Goal: Contribute content: Contribute content

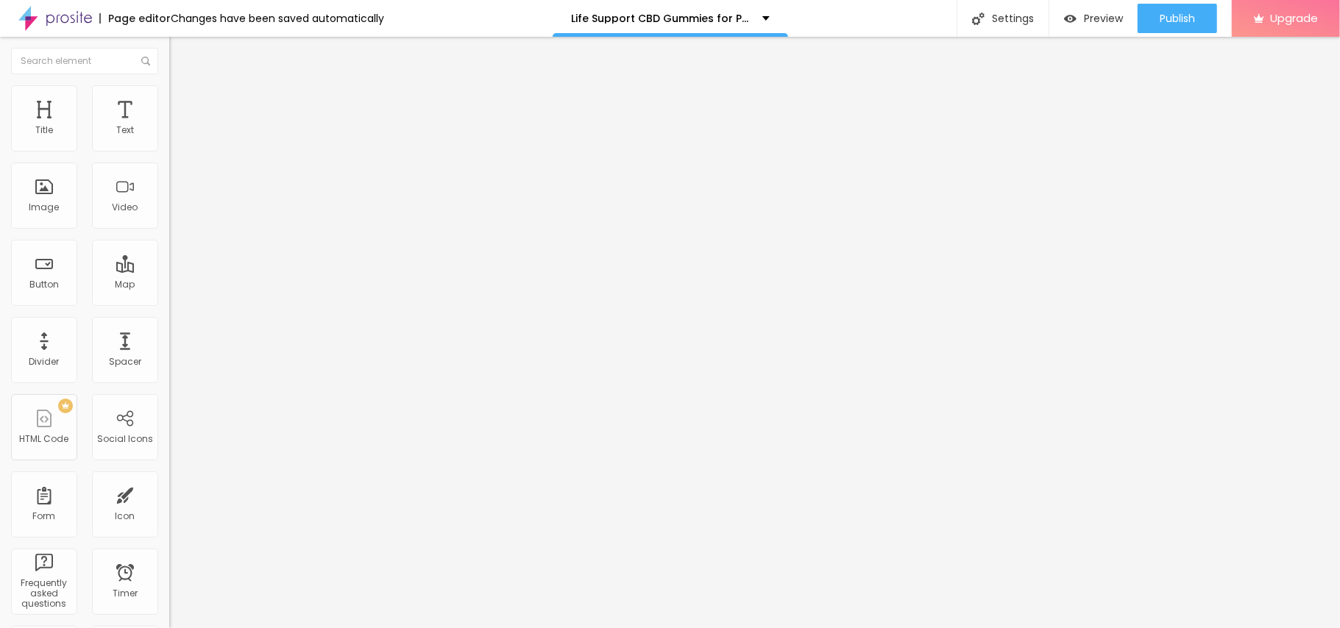
click at [169, 125] on div "Add image" at bounding box center [253, 120] width 169 height 10
click at [169, 127] on span "Add image" at bounding box center [199, 120] width 60 height 13
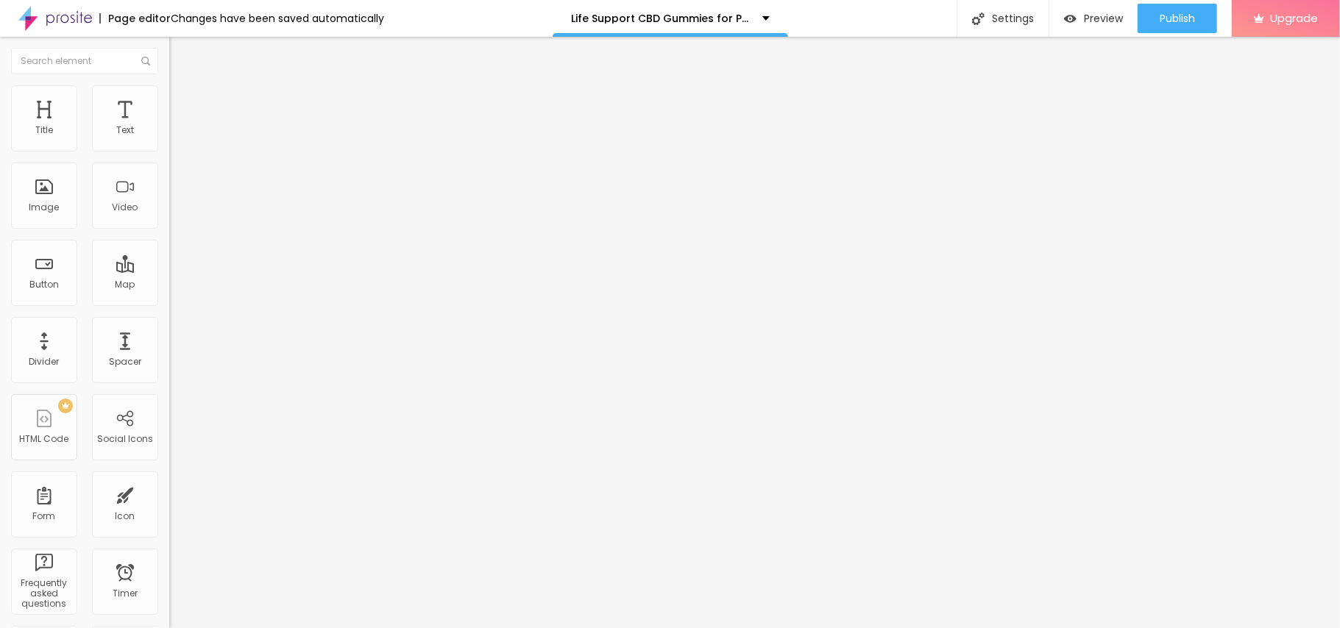
drag, startPoint x: 377, startPoint y: 206, endPoint x: 918, endPoint y: 330, distance: 554.7
drag, startPoint x: 918, startPoint y: 330, endPoint x: 421, endPoint y: 225, distance: 508.2
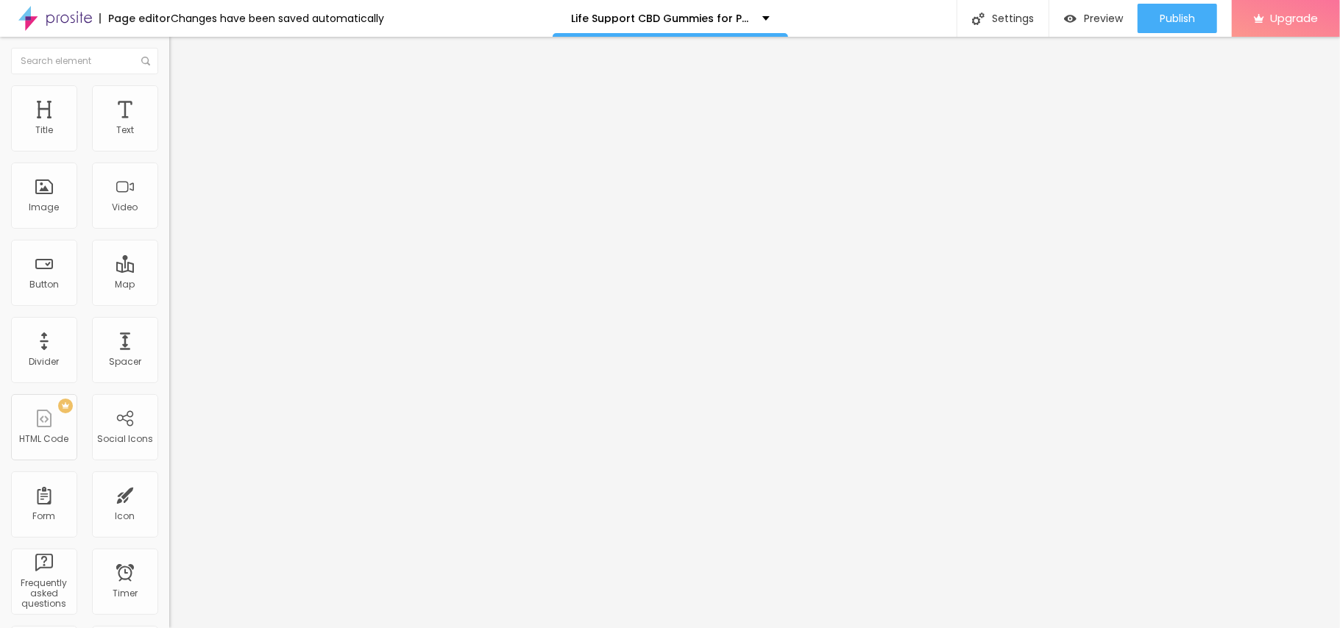
click at [169, 127] on span "Add image" at bounding box center [199, 120] width 60 height 13
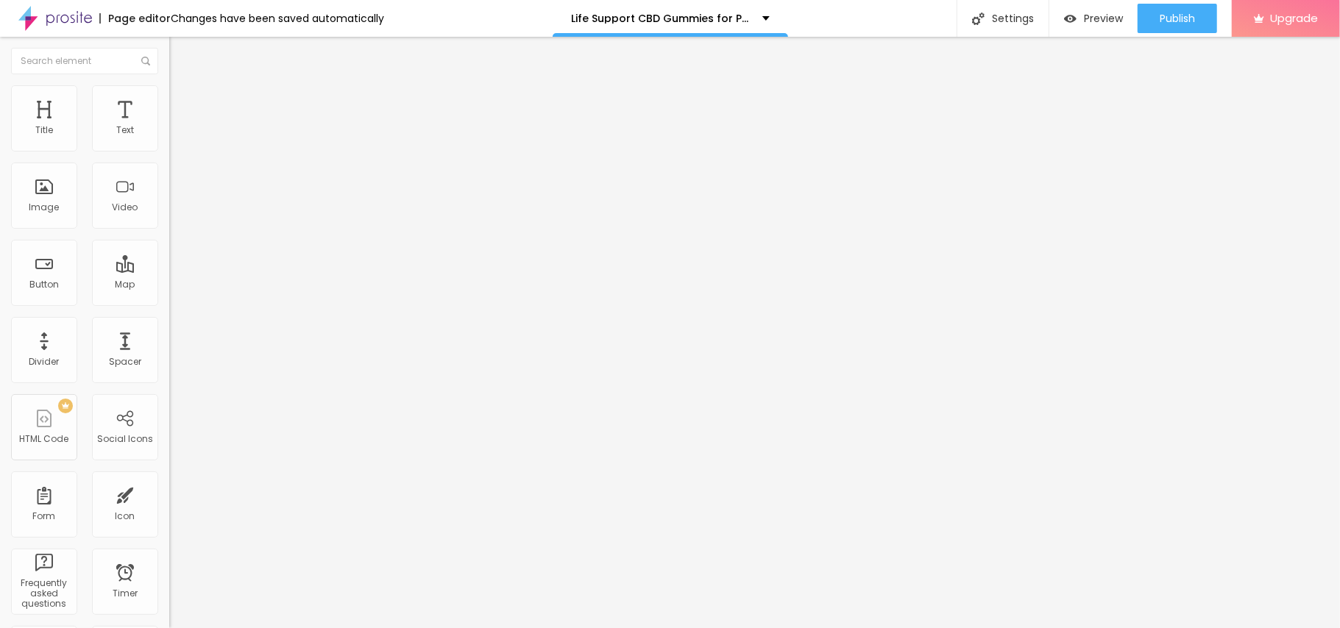
click at [169, 302] on input "https://" at bounding box center [257, 294] width 177 height 15
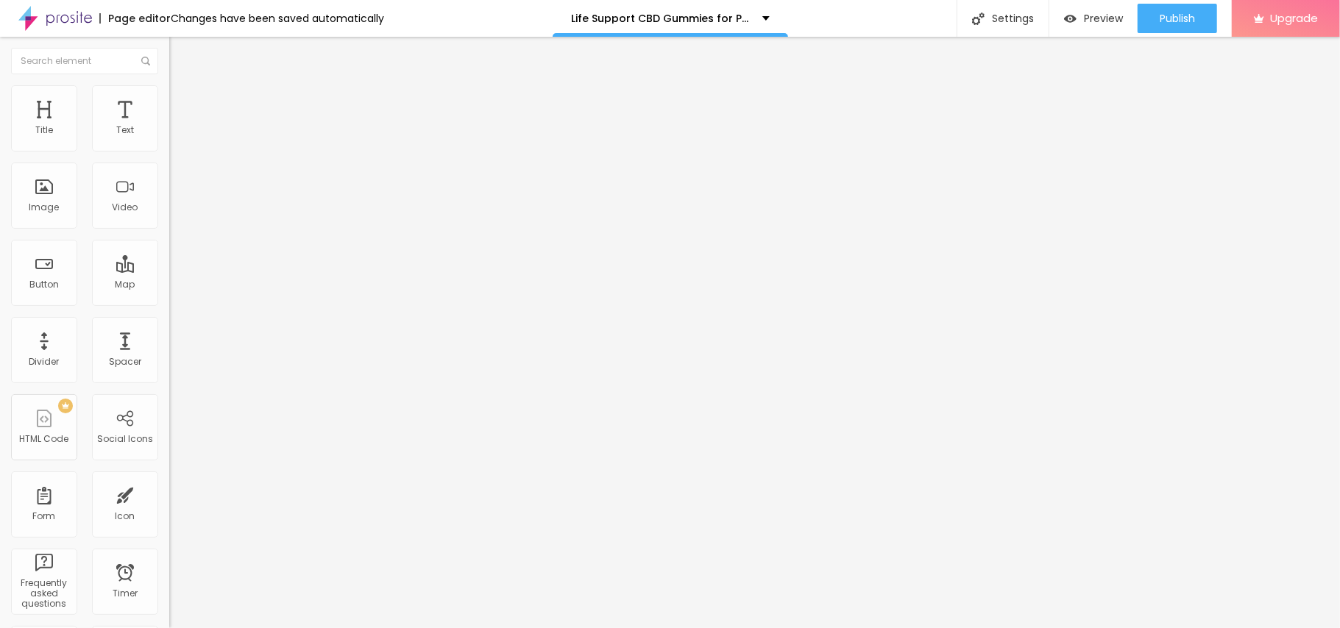
click at [169, 302] on input "https://" at bounding box center [257, 294] width 177 height 15
paste input "whoherbs.com/CBDGummiesBuy://"
paste input "text"
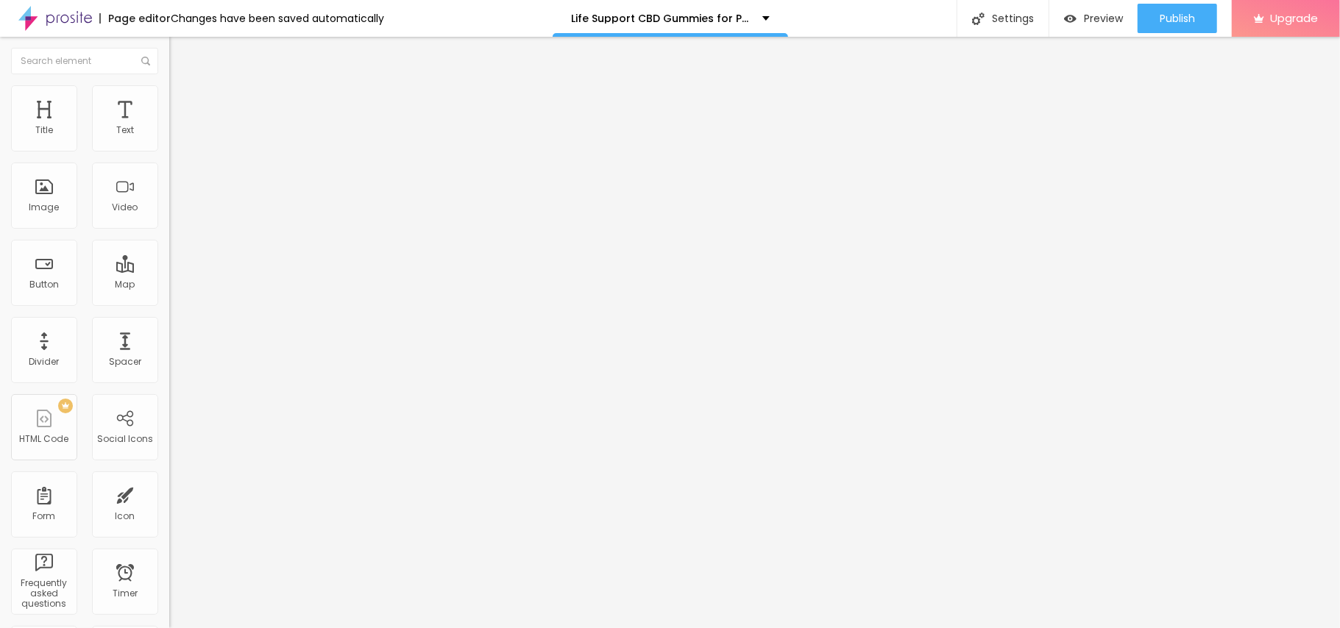
type input "https://whoherbs.com/CBDGummiesBuy"
click at [180, 54] on img "button" at bounding box center [186, 54] width 12 height 12
click at [13, 54] on div at bounding box center [84, 61] width 169 height 49
click at [169, 45] on button "Edit Text" at bounding box center [253, 54] width 169 height 34
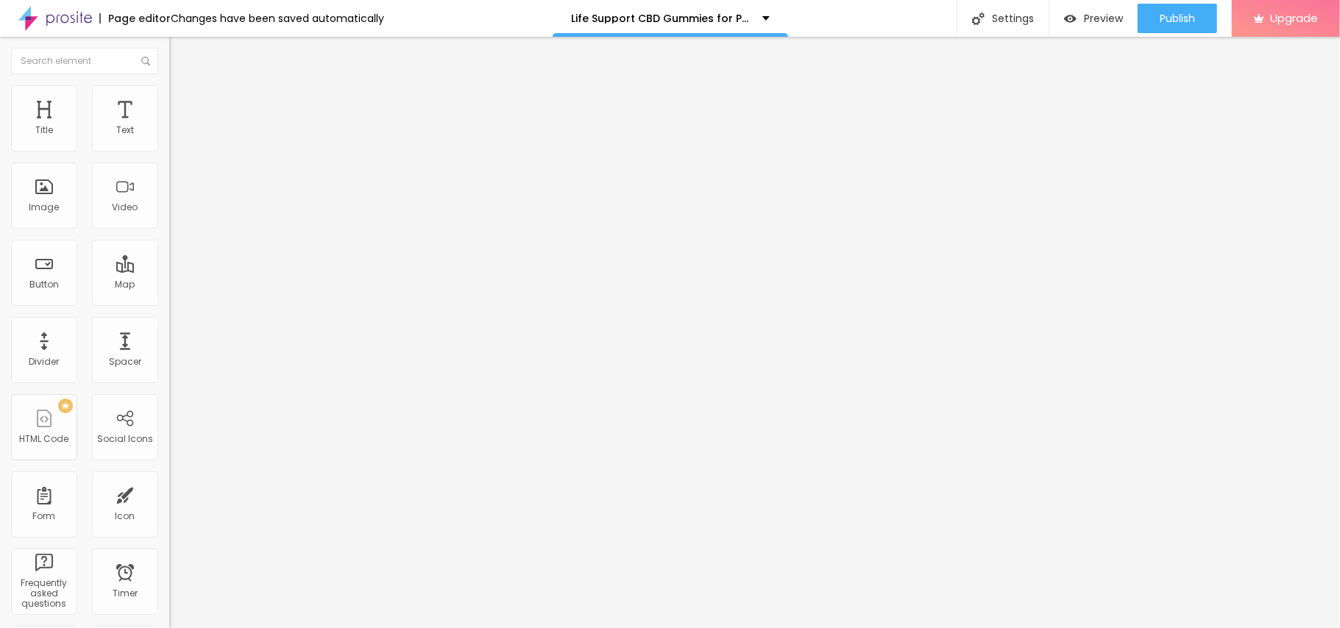
click at [180, 50] on img "button" at bounding box center [186, 54] width 12 height 12
drag, startPoint x: 26, startPoint y: 36, endPoint x: 10, endPoint y: 60, distance: 28.6
click at [26, 39] on div "Page editor Changes have been saved automatically Life Support CBD Gummies for …" at bounding box center [670, 314] width 1340 height 628
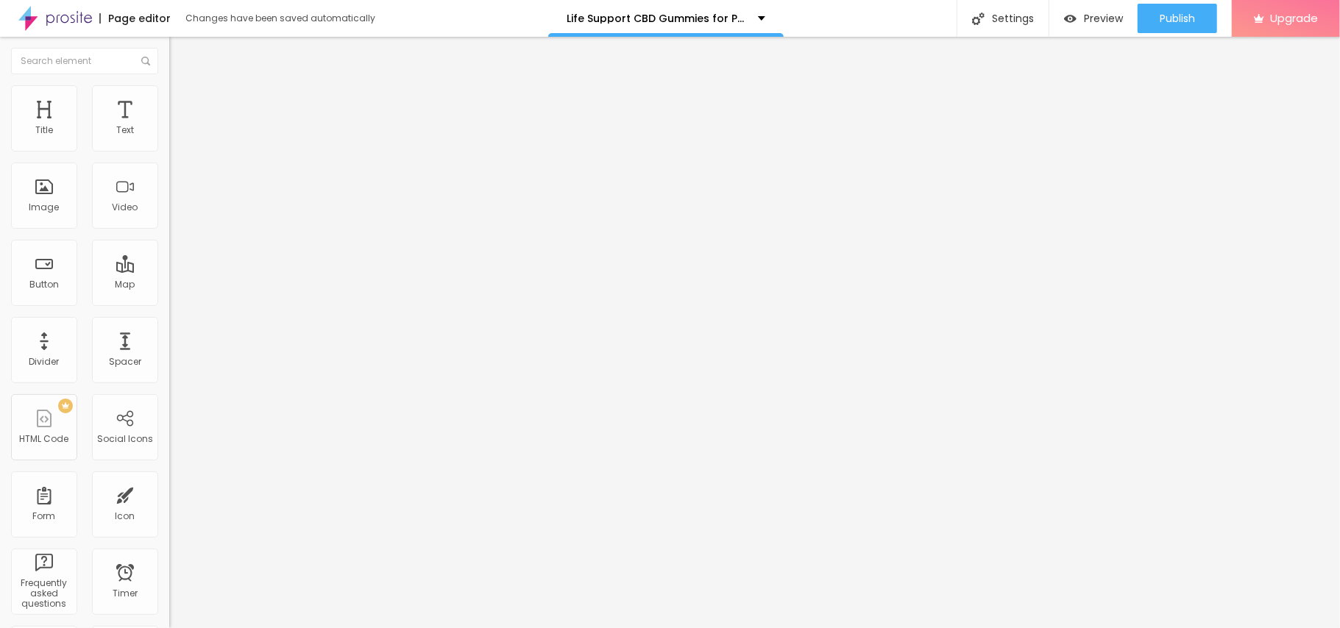
click at [169, 60] on button "Edit Text" at bounding box center [253, 54] width 169 height 34
drag, startPoint x: 38, startPoint y: 47, endPoint x: 26, endPoint y: 47, distance: 11.8
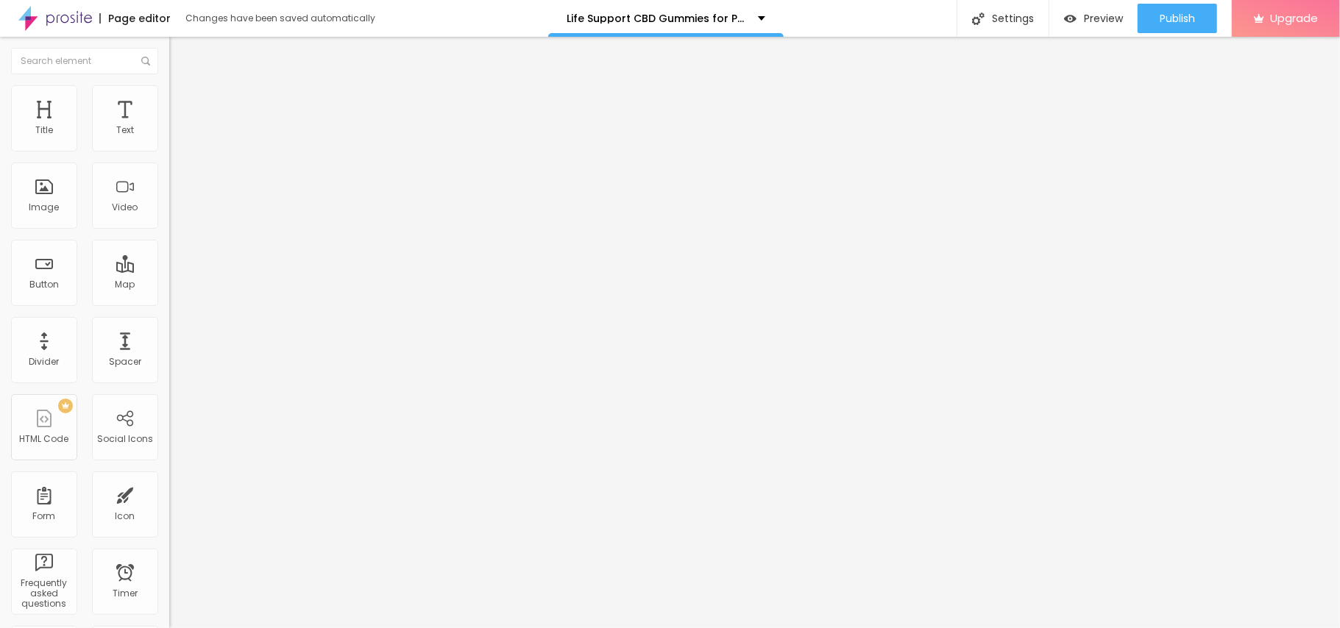
click at [180, 48] on div "Edit Text" at bounding box center [213, 54] width 67 height 12
click at [180, 53] on img "button" at bounding box center [186, 54] width 12 height 12
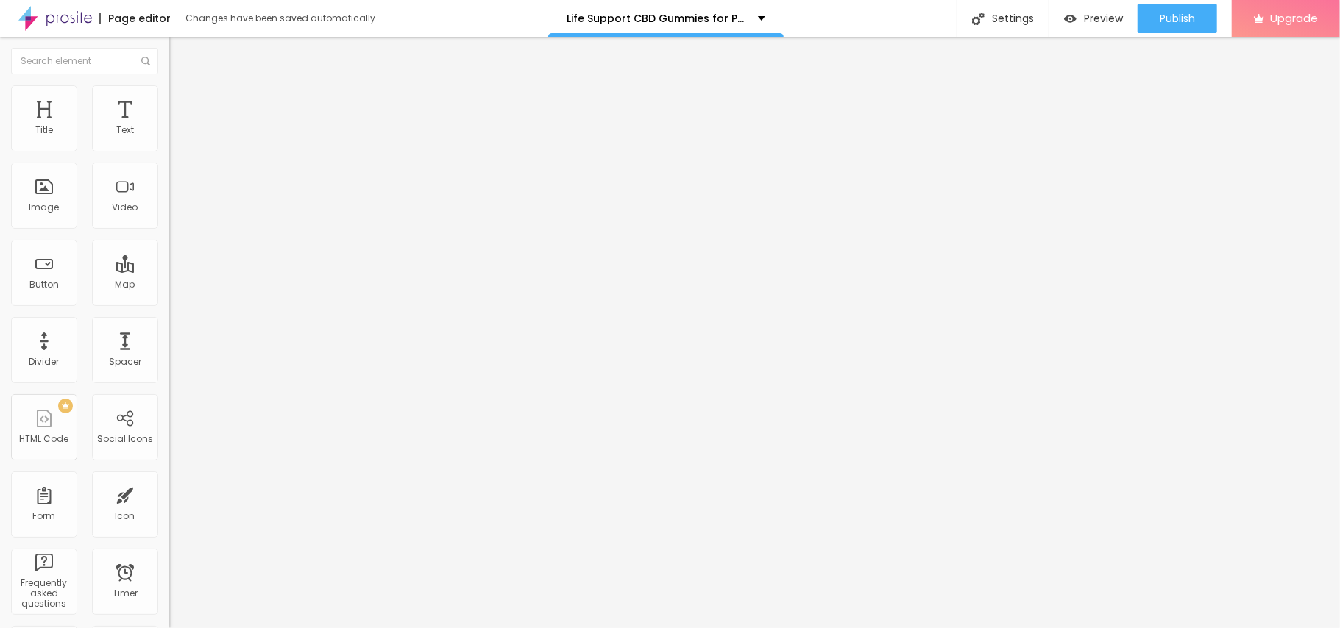
click at [180, 53] on img "button" at bounding box center [186, 54] width 12 height 12
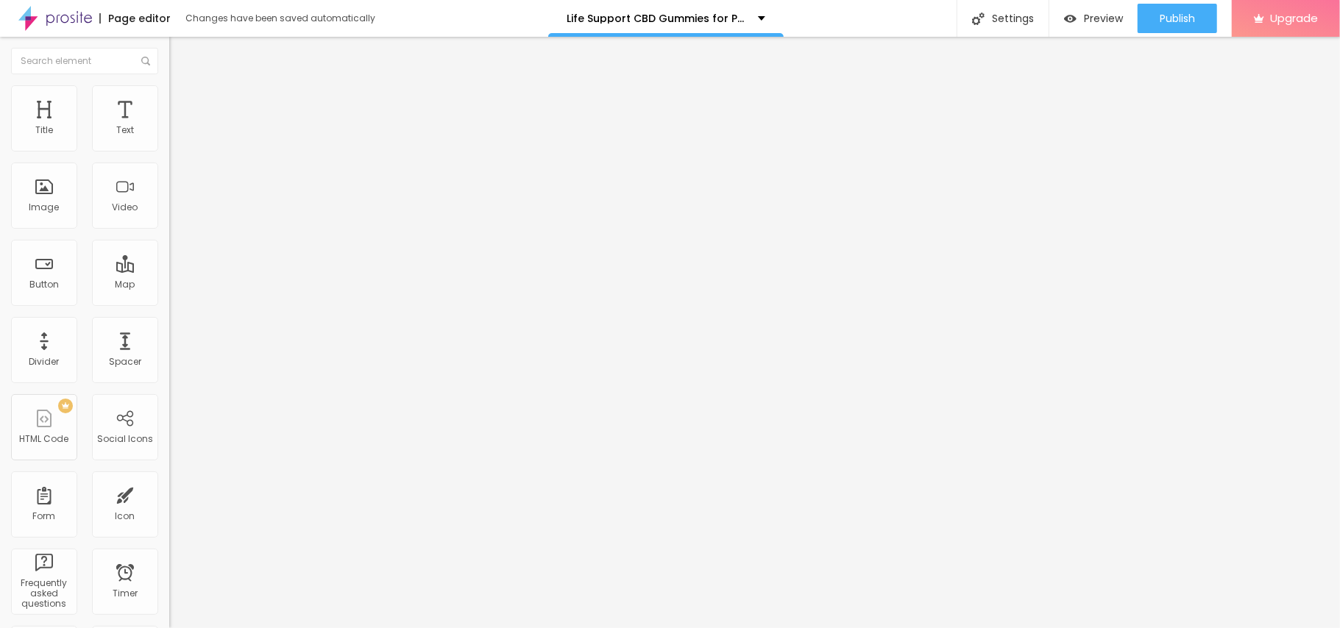
click at [180, 53] on img "button" at bounding box center [186, 54] width 12 height 12
click at [180, 51] on img "button" at bounding box center [186, 54] width 12 height 12
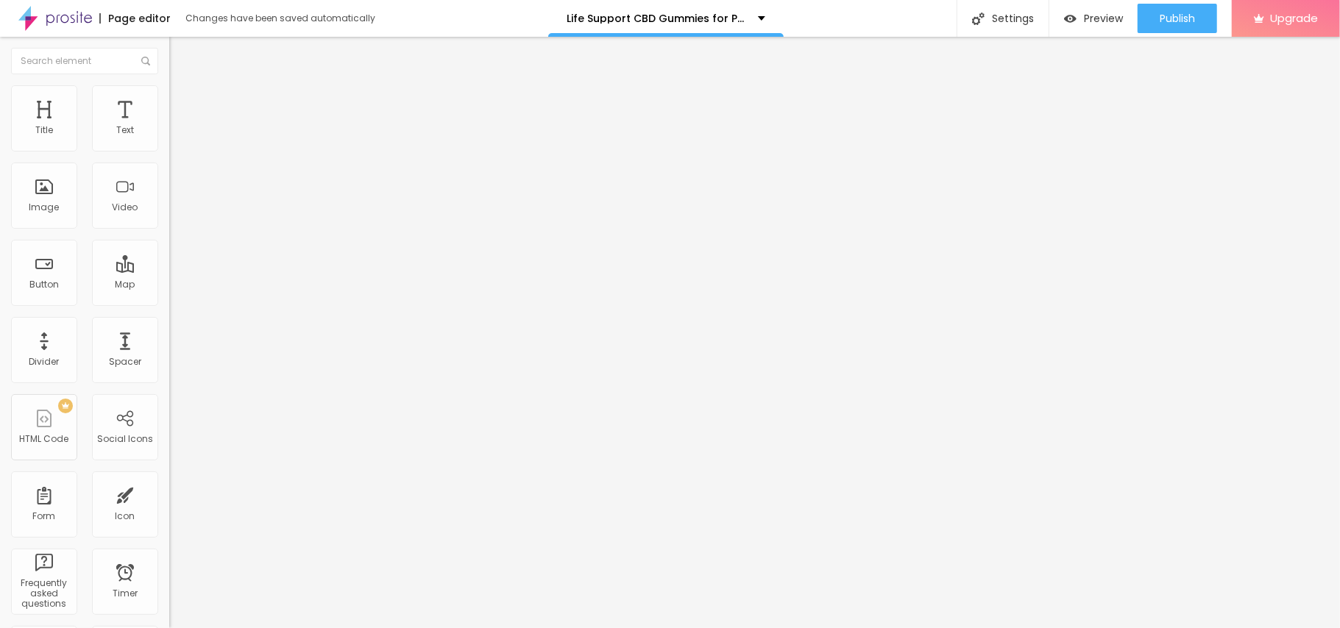
click at [180, 51] on img "button" at bounding box center [186, 54] width 12 height 12
click at [1159, 16] on span "Publish" at bounding box center [1176, 19] width 35 height 12
click at [1084, 13] on span "Preview" at bounding box center [1103, 19] width 39 height 12
